Goal: Task Accomplishment & Management: Complete application form

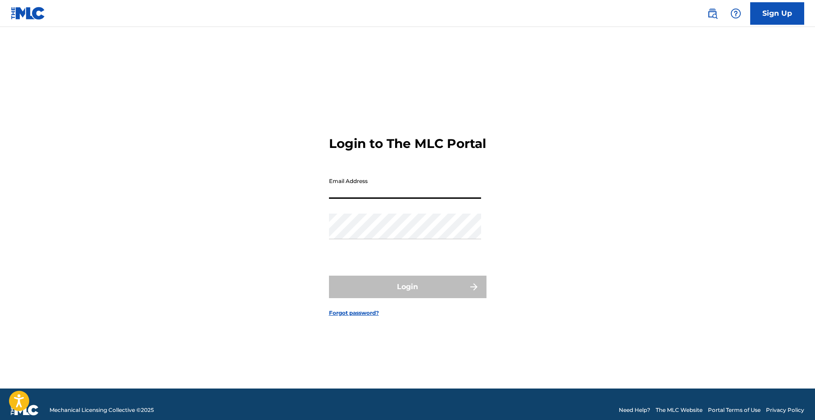
click at [400, 199] on input "Email Address" at bounding box center [405, 186] width 152 height 26
type input "[EMAIL_ADDRESS][DOMAIN_NAME]"
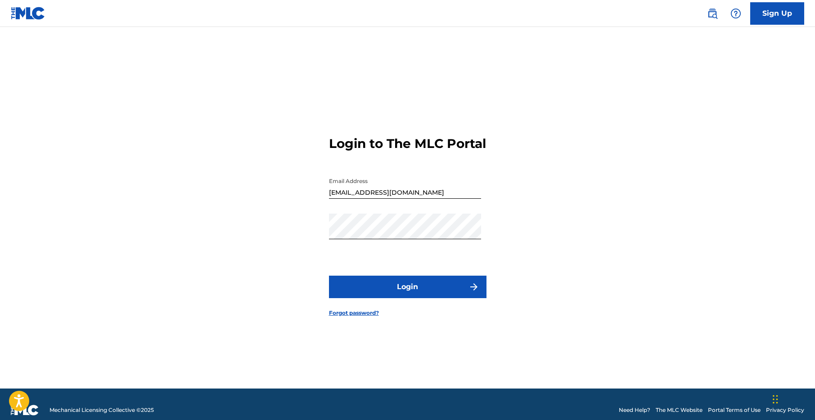
click at [406, 294] on button "Login" at bounding box center [408, 287] width 158 height 23
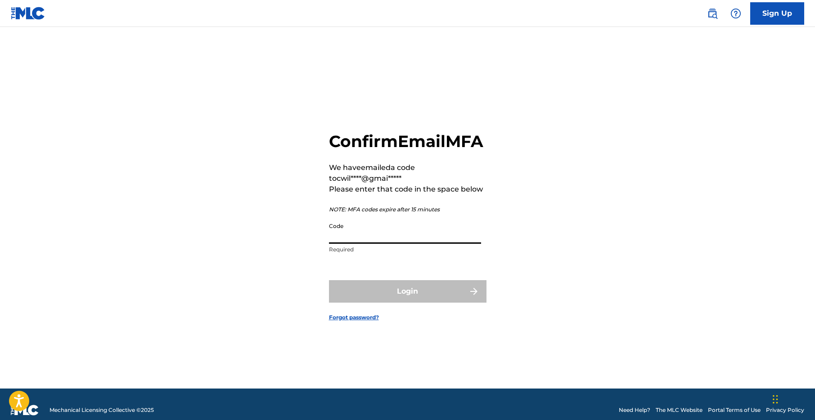
click at [408, 244] on input "Code" at bounding box center [405, 231] width 152 height 26
paste input "048369"
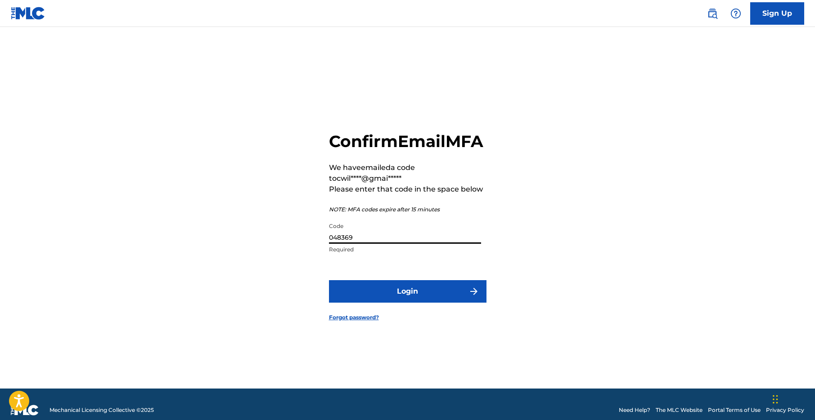
type input "048369"
click at [417, 303] on button "Login" at bounding box center [408, 291] width 158 height 23
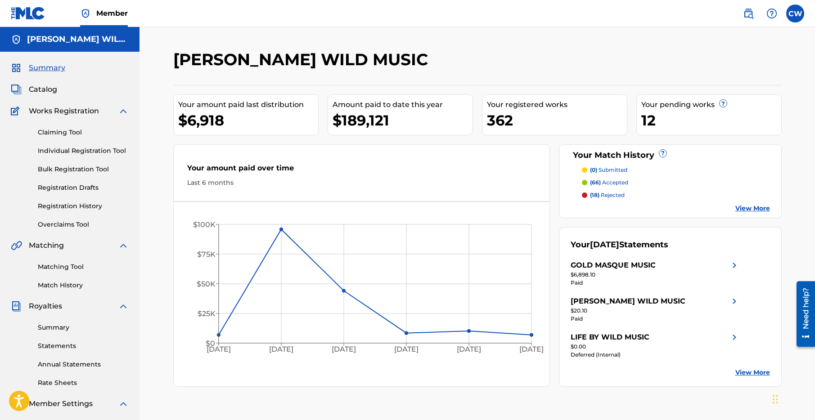
click at [46, 89] on span "Catalog" at bounding box center [43, 89] width 28 height 11
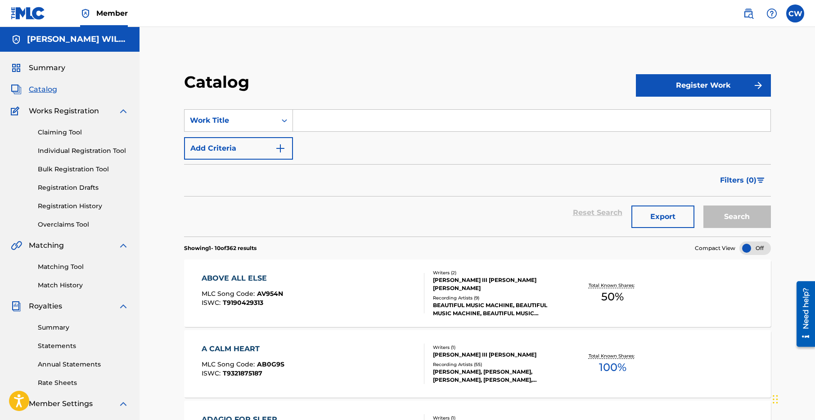
click at [307, 123] on input "Search Form" at bounding box center [532, 121] width 478 height 22
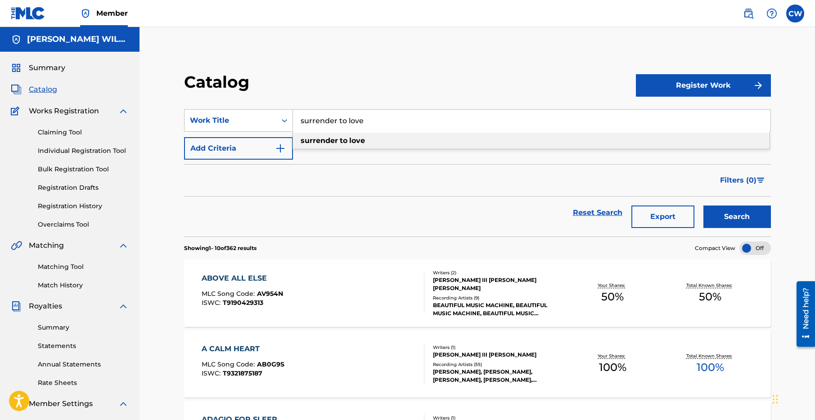
type input "surrender to love"
click at [740, 217] on button "Search" at bounding box center [738, 217] width 68 height 23
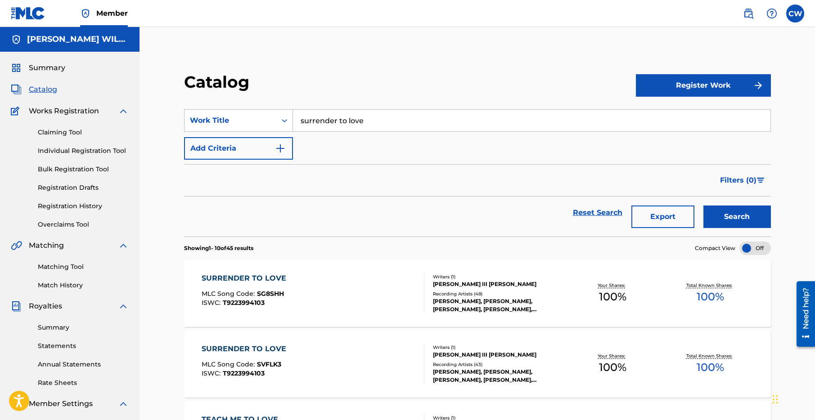
click at [240, 279] on div "SURRENDER TO LOVE" at bounding box center [246, 278] width 89 height 11
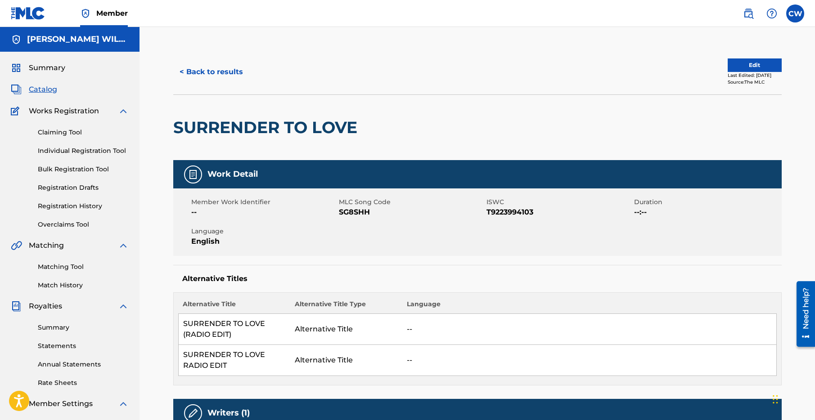
click at [728, 60] on button "Edit" at bounding box center [755, 66] width 54 height 14
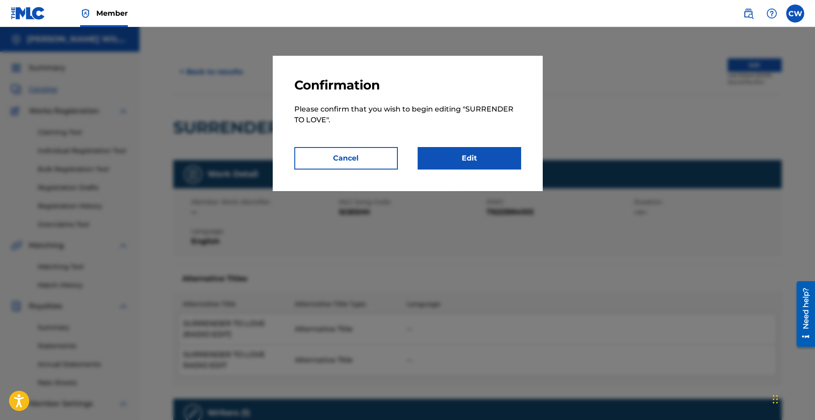
click at [460, 158] on link "Edit" at bounding box center [470, 158] width 104 height 23
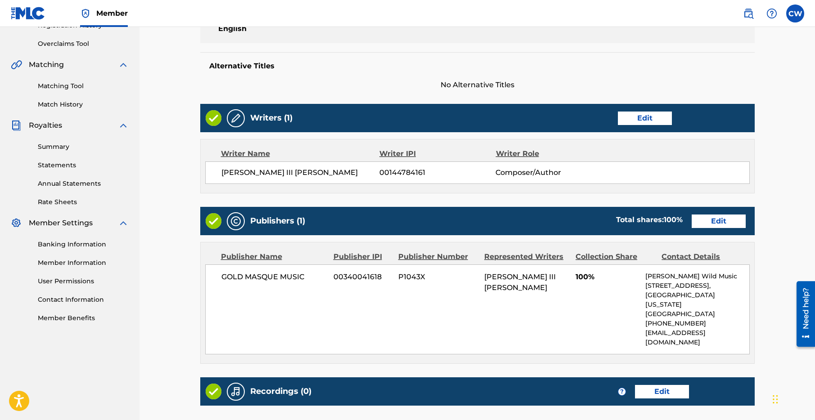
scroll to position [278, 0]
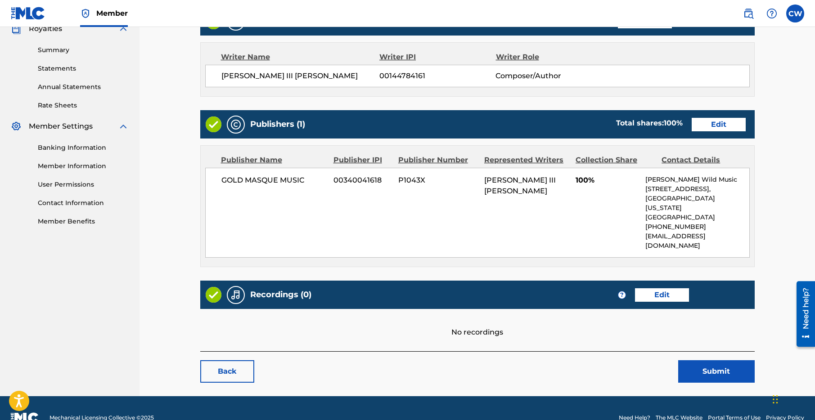
click at [668, 289] on link "Edit" at bounding box center [662, 296] width 54 height 14
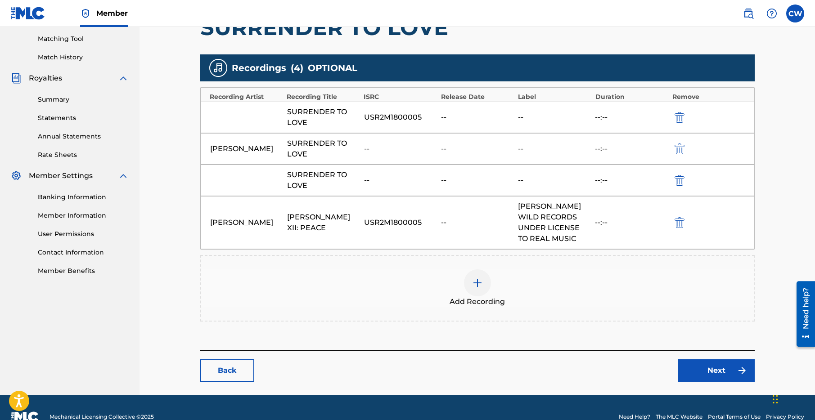
scroll to position [247, 0]
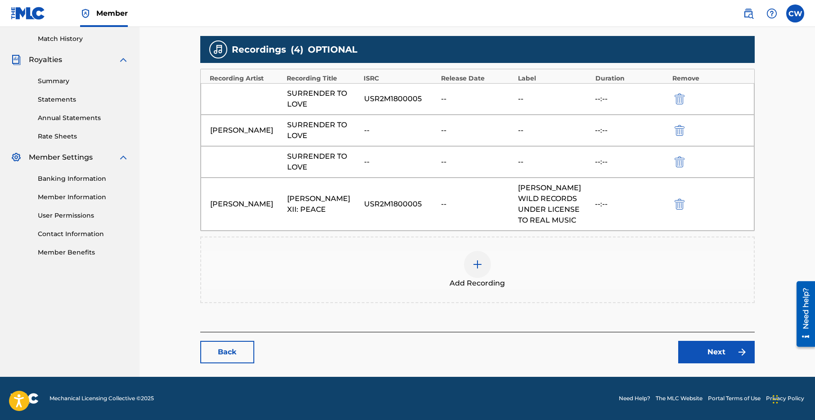
click at [474, 266] on img at bounding box center [477, 264] width 11 height 11
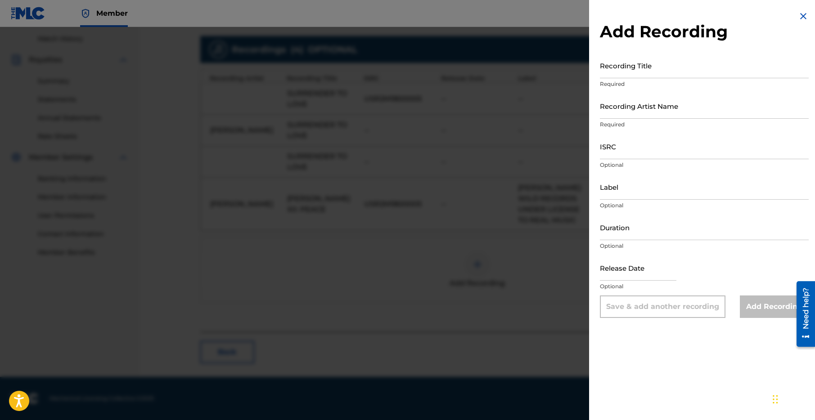
click at [690, 72] on input "Recording Title" at bounding box center [704, 66] width 209 height 26
type input "Surrender To Love Radio Edit"
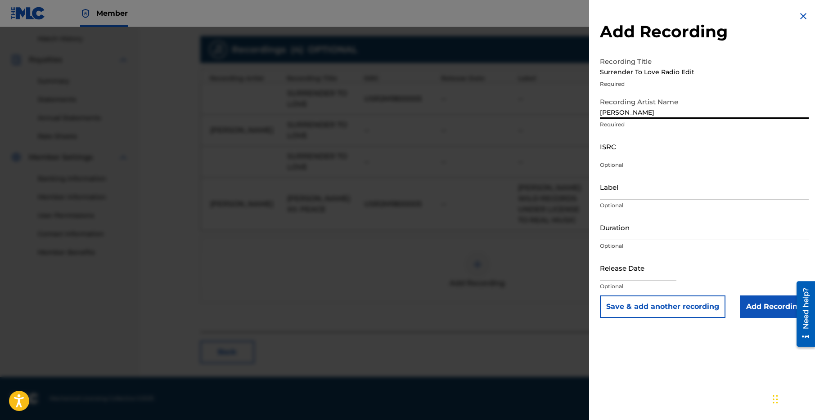
type input "[PERSON_NAME]"
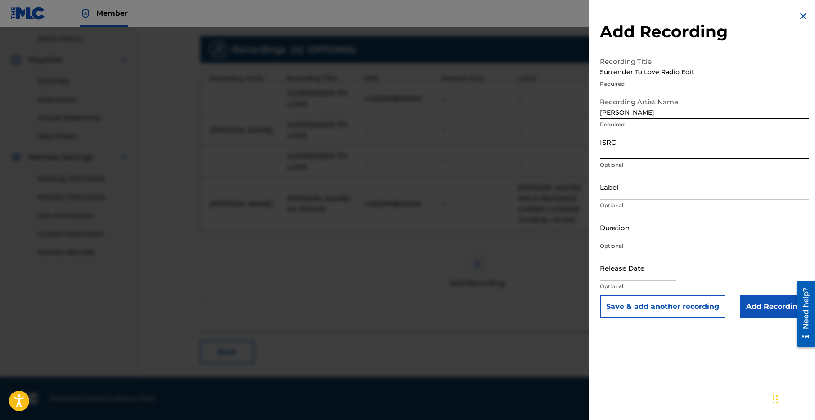
paste input "GB6LT2400081"
type input "GB6LT2400081"
click at [640, 193] on input "Label" at bounding box center [704, 187] width 209 height 26
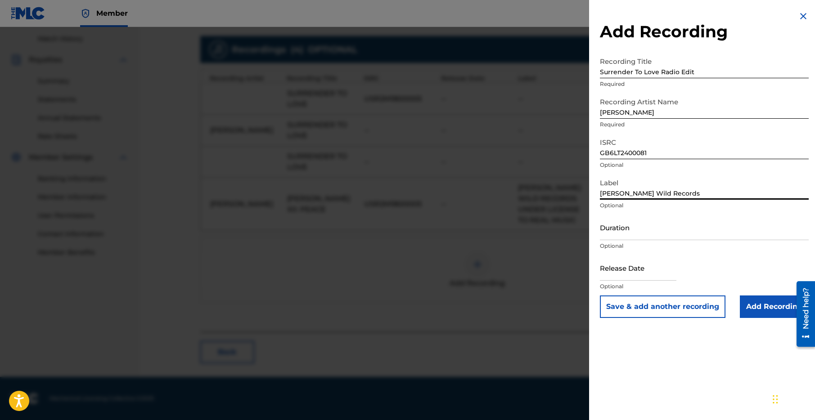
type input "[PERSON_NAME] Wild Records"
click at [661, 309] on button "Save & add another recording" at bounding box center [663, 307] width 126 height 23
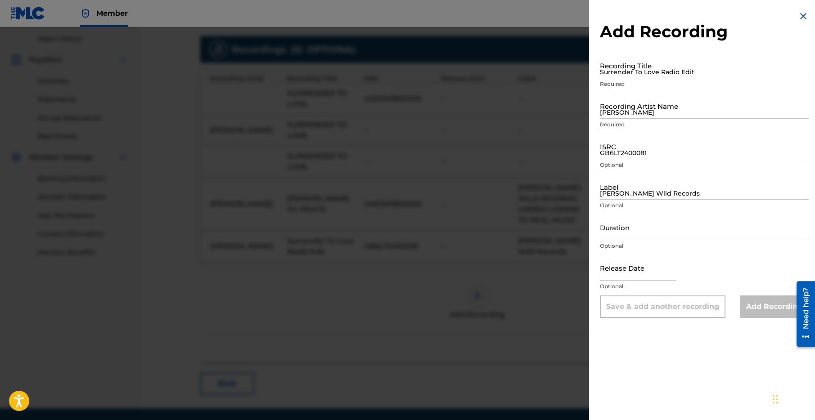
click at [618, 75] on input "Surrender To Love Radio Edit" at bounding box center [704, 66] width 209 height 26
type input "Surrender To Love (Radio Edit)"
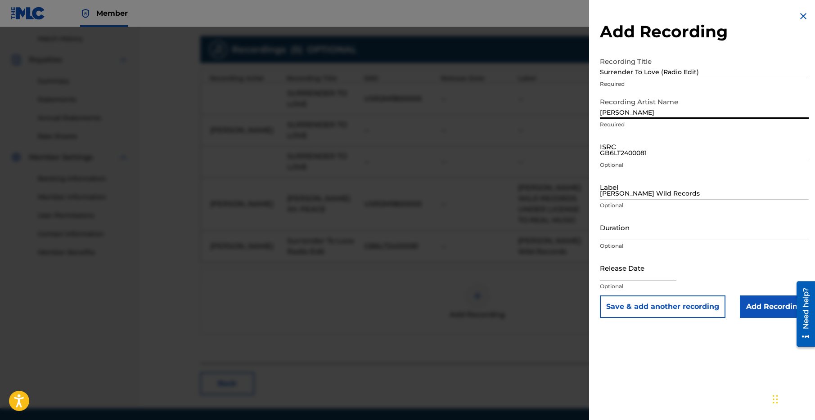
type input "[PERSON_NAME]"
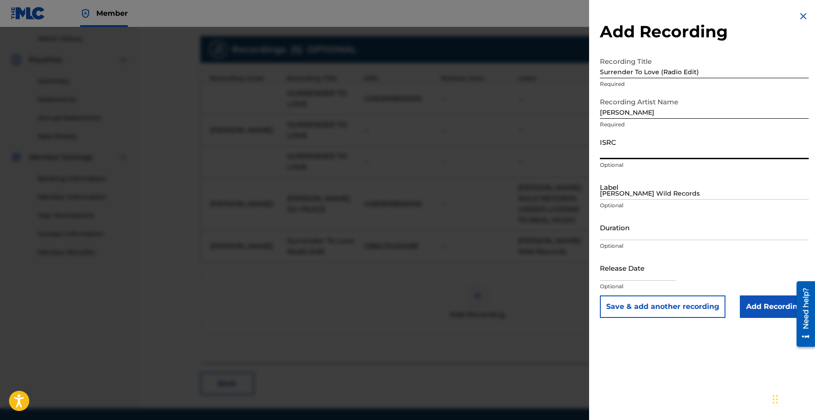
paste input "GB6LT2400081"
type input "GB6LT2400081"
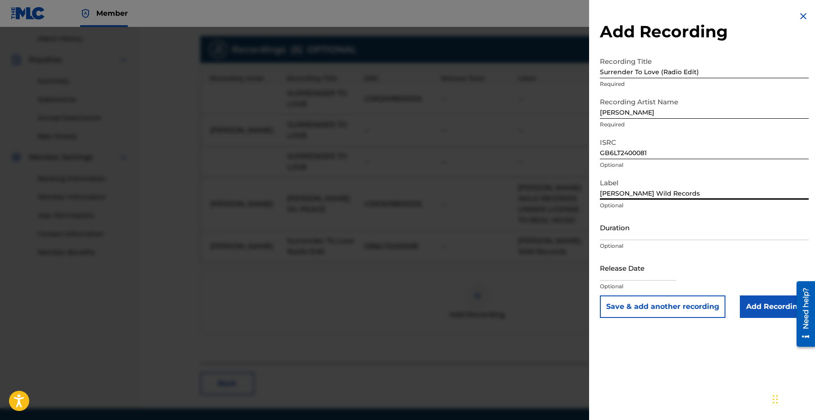
type input "[PERSON_NAME] Wild Records"
click at [761, 308] on input "Add Recording" at bounding box center [774, 307] width 69 height 23
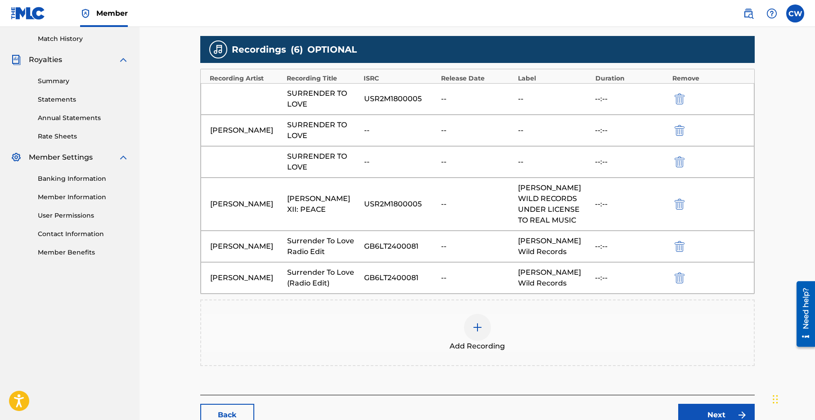
click at [720, 416] on link "Next" at bounding box center [716, 415] width 77 height 23
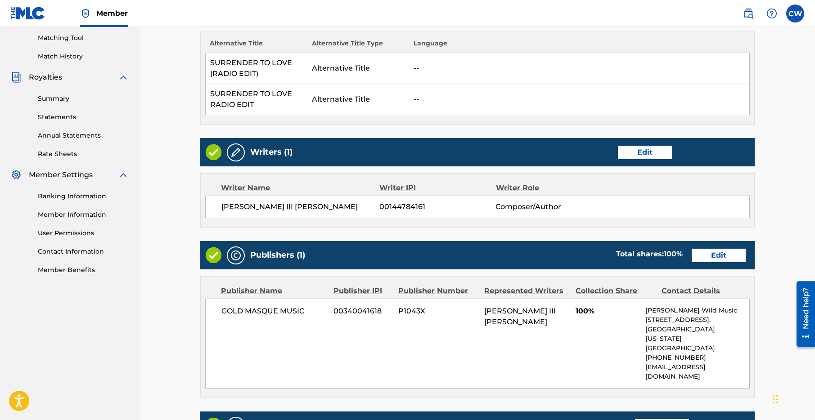
scroll to position [514, 0]
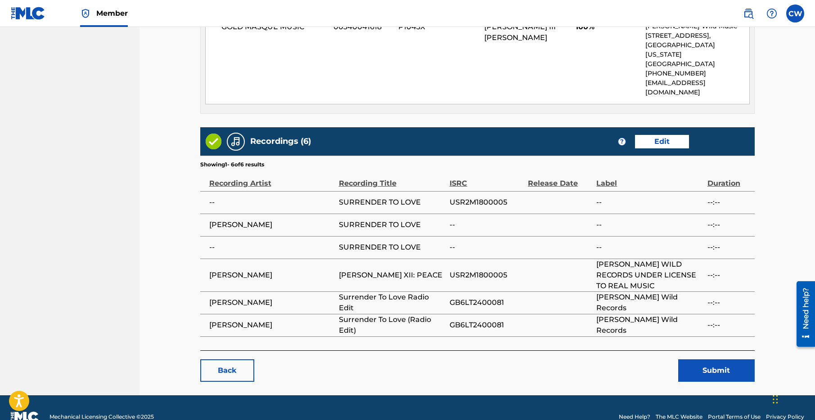
click at [716, 360] on button "Submit" at bounding box center [716, 371] width 77 height 23
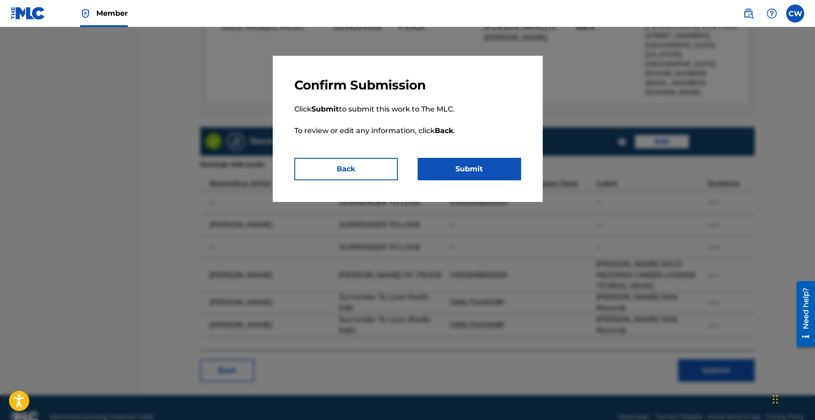
click at [459, 167] on button "Submit" at bounding box center [470, 169] width 104 height 23
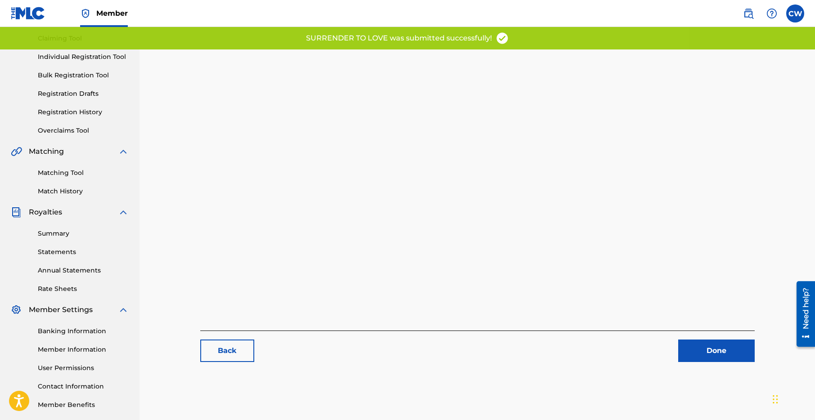
scroll to position [138, 0]
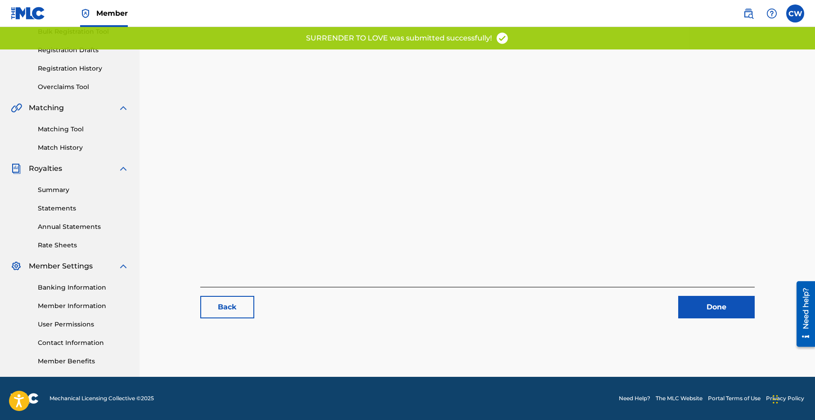
click at [706, 304] on link "Done" at bounding box center [716, 307] width 77 height 23
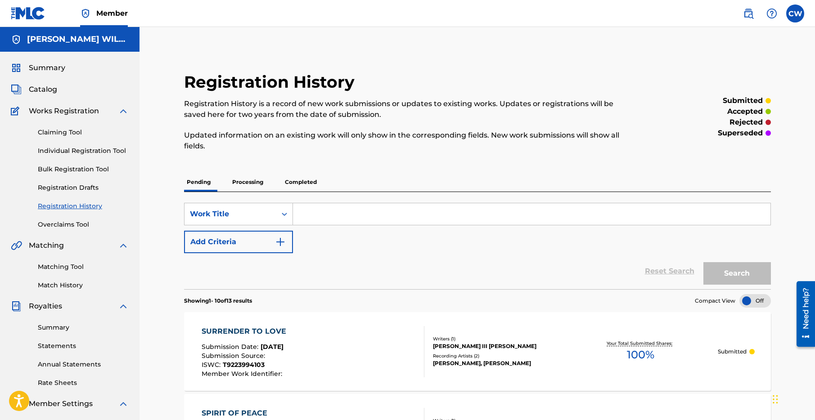
click at [319, 214] on input "Search Form" at bounding box center [532, 214] width 478 height 22
type input "The Child In Me"
click at [704, 262] on button "Search" at bounding box center [738, 273] width 68 height 23
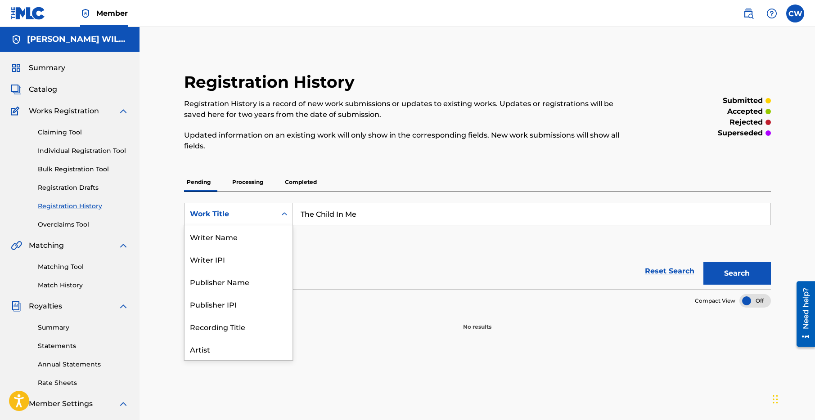
click at [282, 214] on icon "Search Form" at bounding box center [284, 214] width 9 height 9
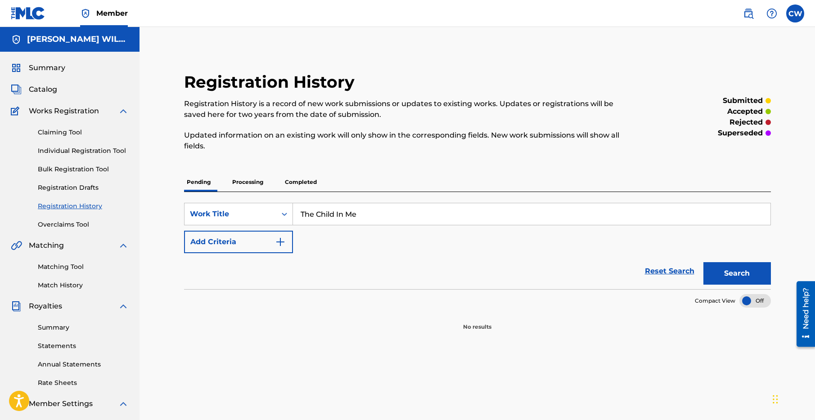
drag, startPoint x: 355, startPoint y: 271, endPoint x: 350, endPoint y: 268, distance: 5.9
click at [355, 271] on div "Reset Search Search" at bounding box center [477, 271] width 587 height 36
click at [269, 241] on button "Add Criteria" at bounding box center [238, 242] width 109 height 23
